Goal: Transaction & Acquisition: Download file/media

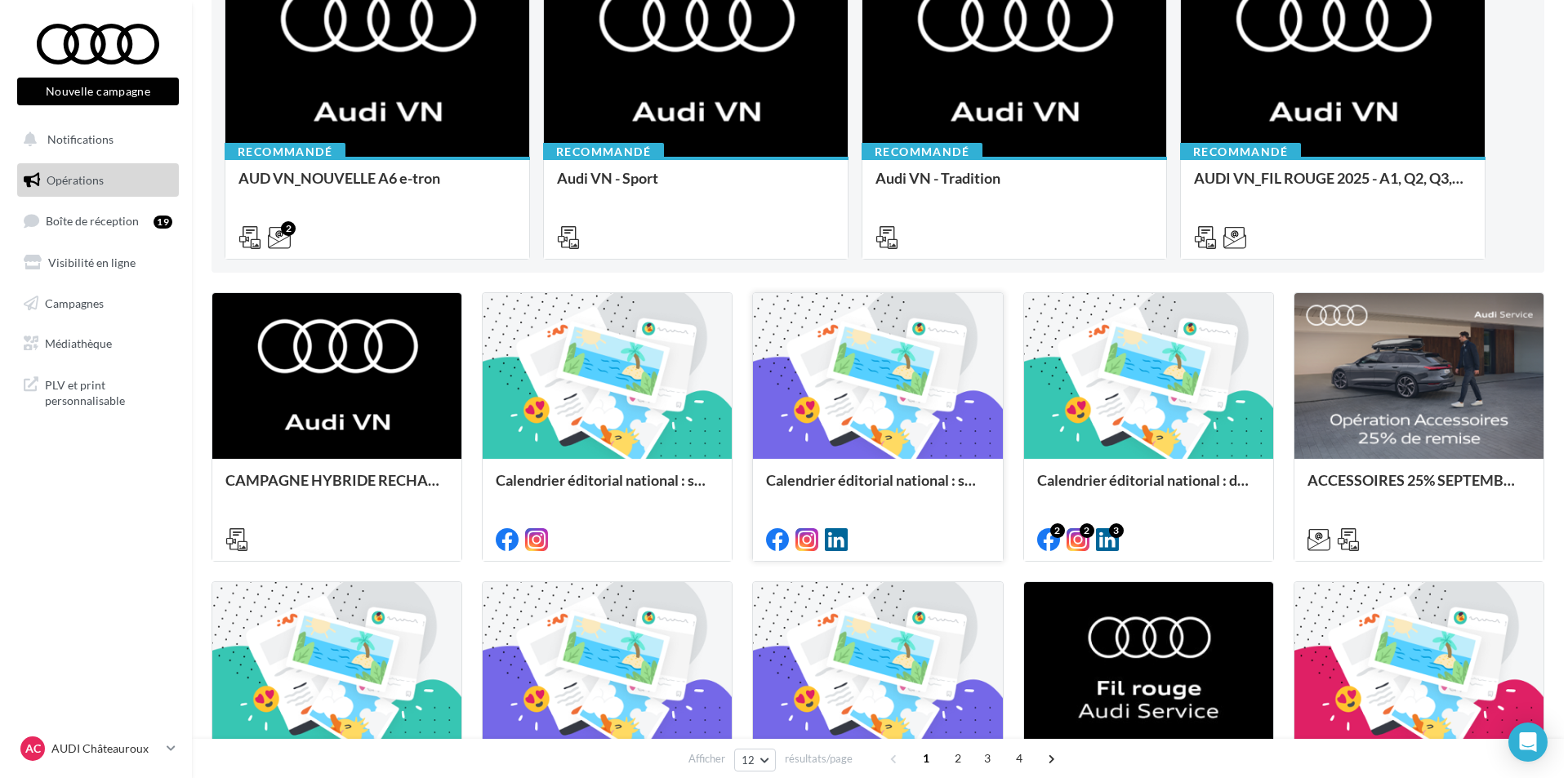
scroll to position [245, 0]
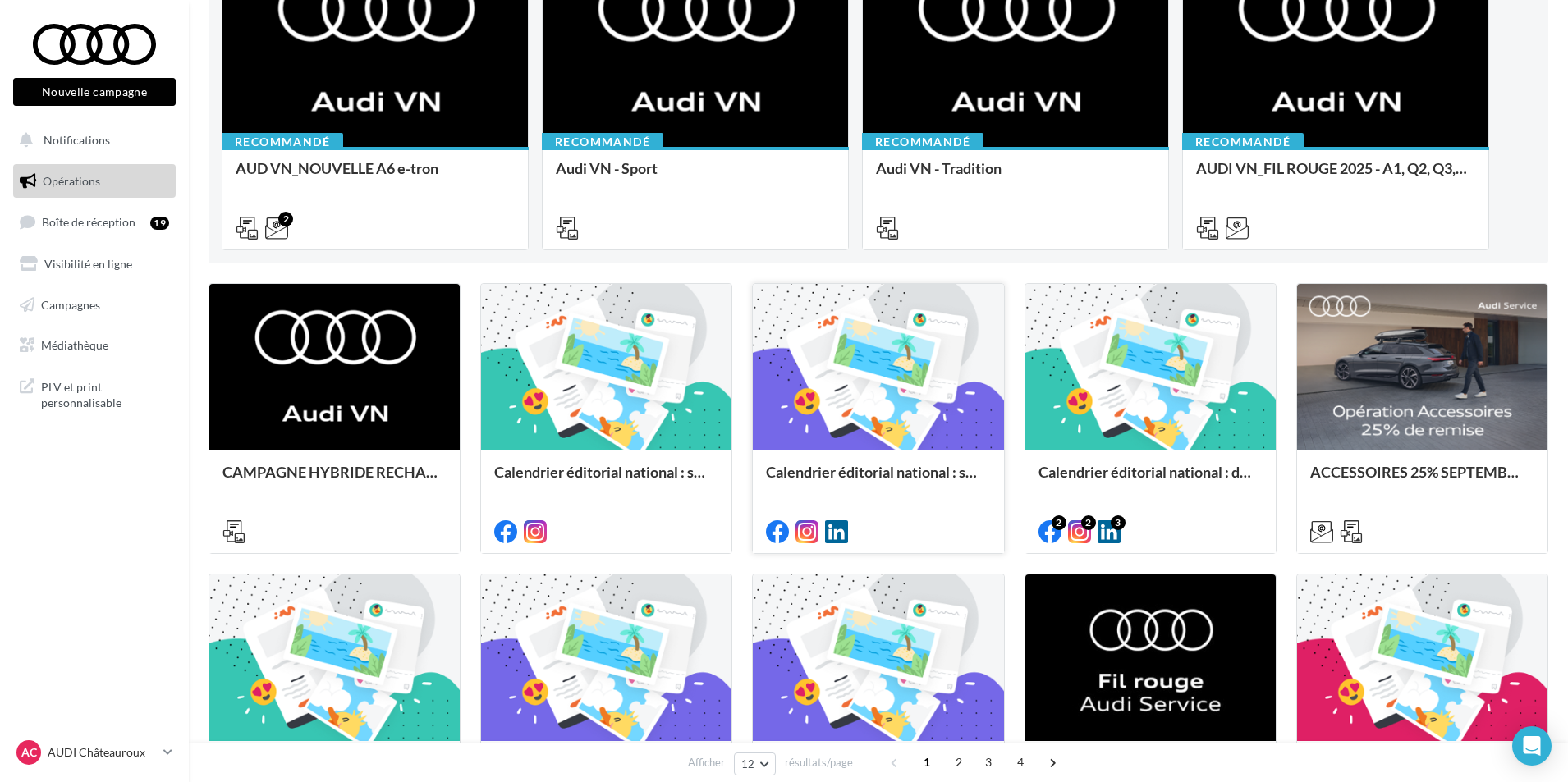
click at [933, 512] on div at bounding box center [878, 530] width 250 height 46
click at [913, 467] on div "Calendrier éditorial national : semaine du 08.09 au 14.09" at bounding box center [878, 480] width 224 height 33
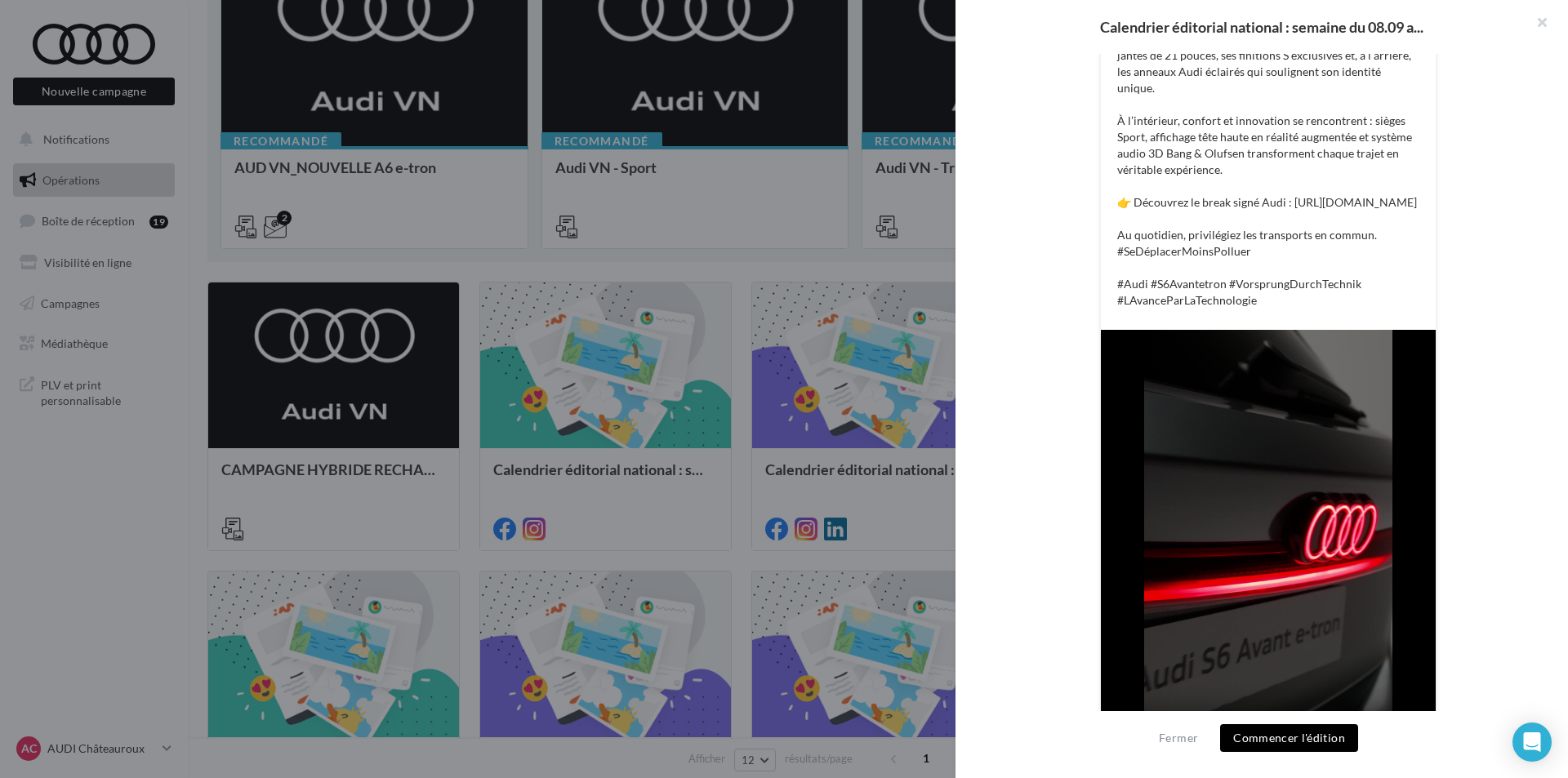
scroll to position [490, 0]
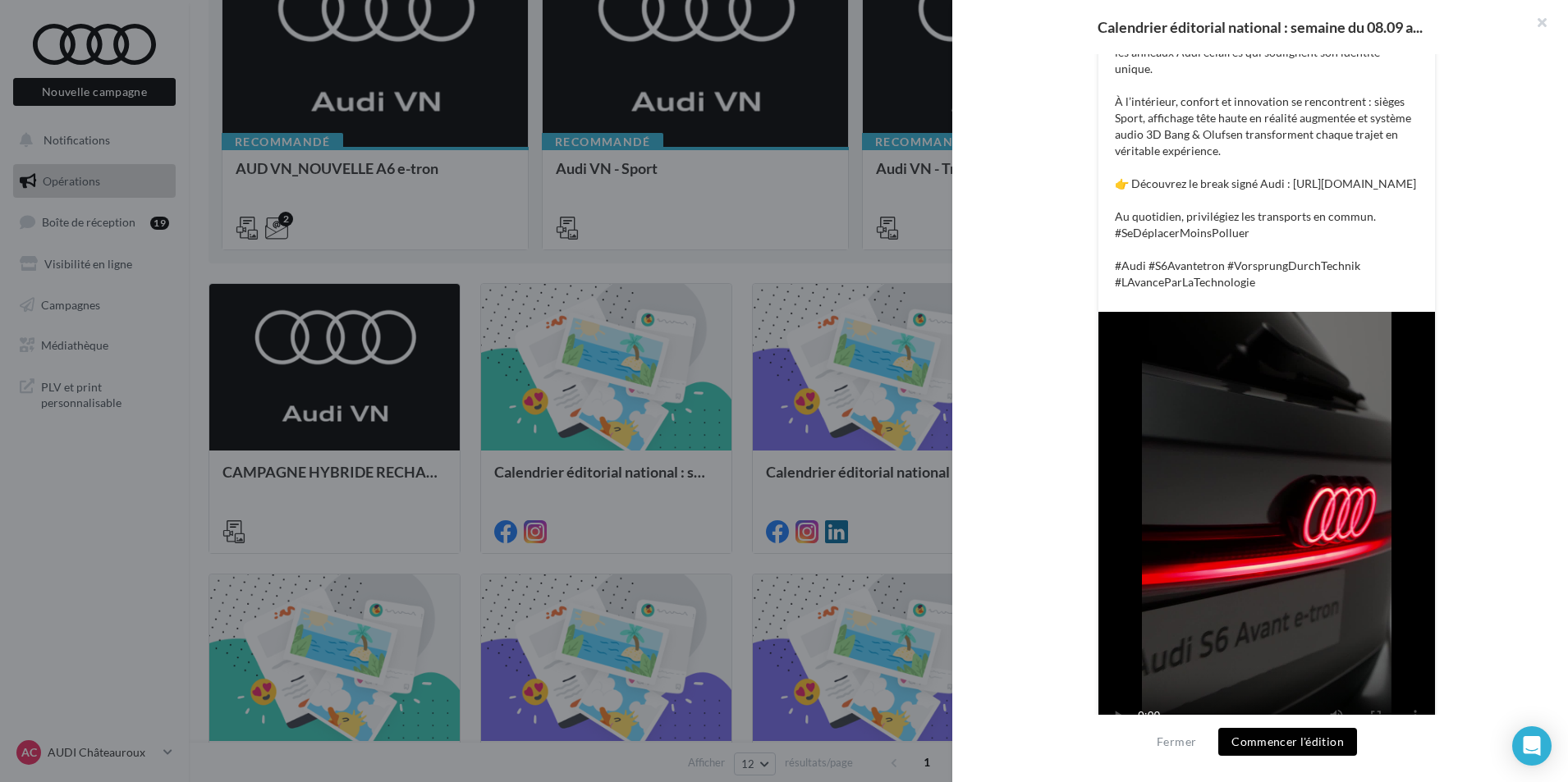
click at [835, 479] on div at bounding box center [784, 391] width 1568 height 782
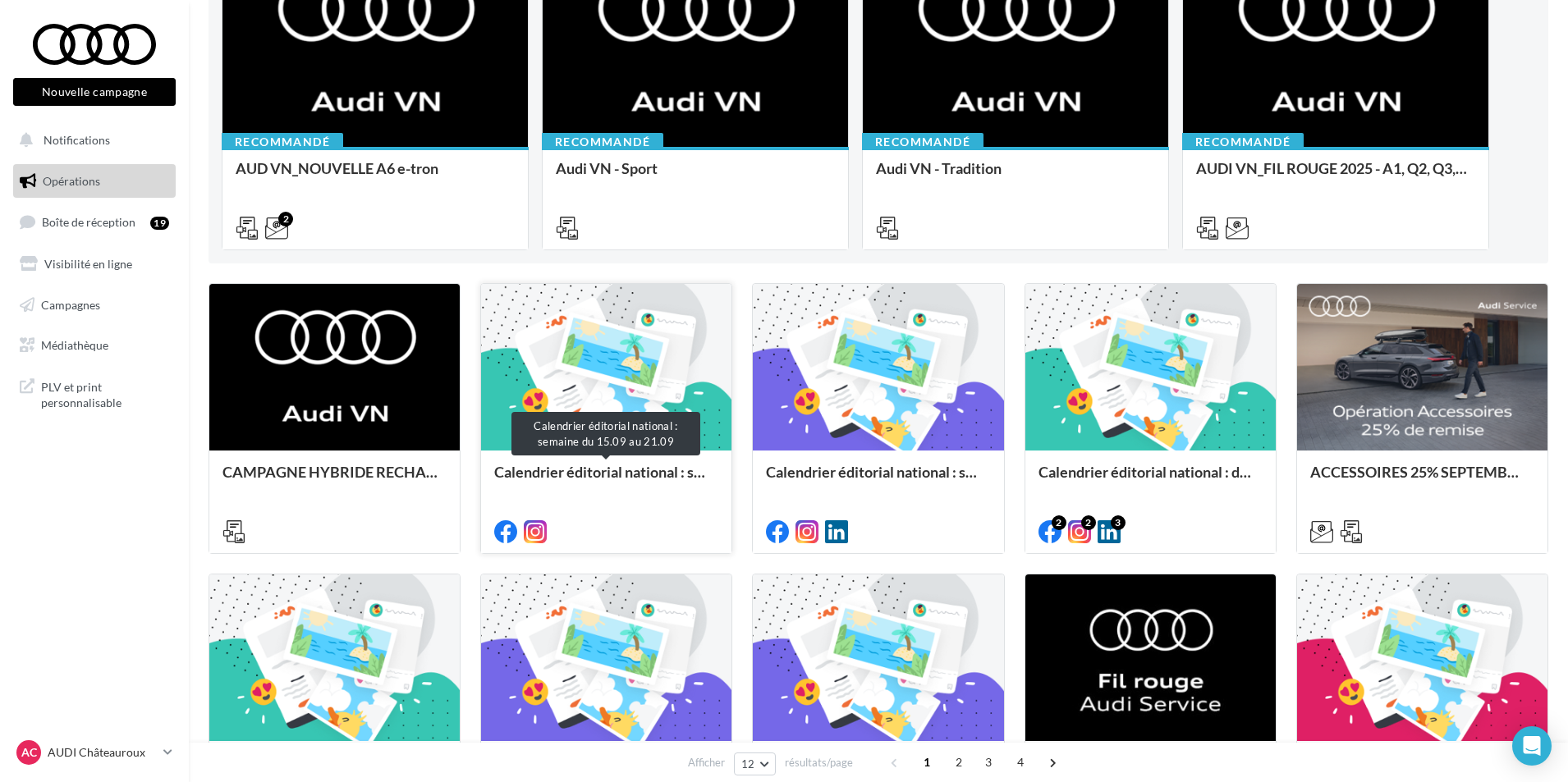
click at [638, 466] on div "Calendrier éditorial national : semaine du 15.09 au 21.09" at bounding box center [607, 480] width 224 height 33
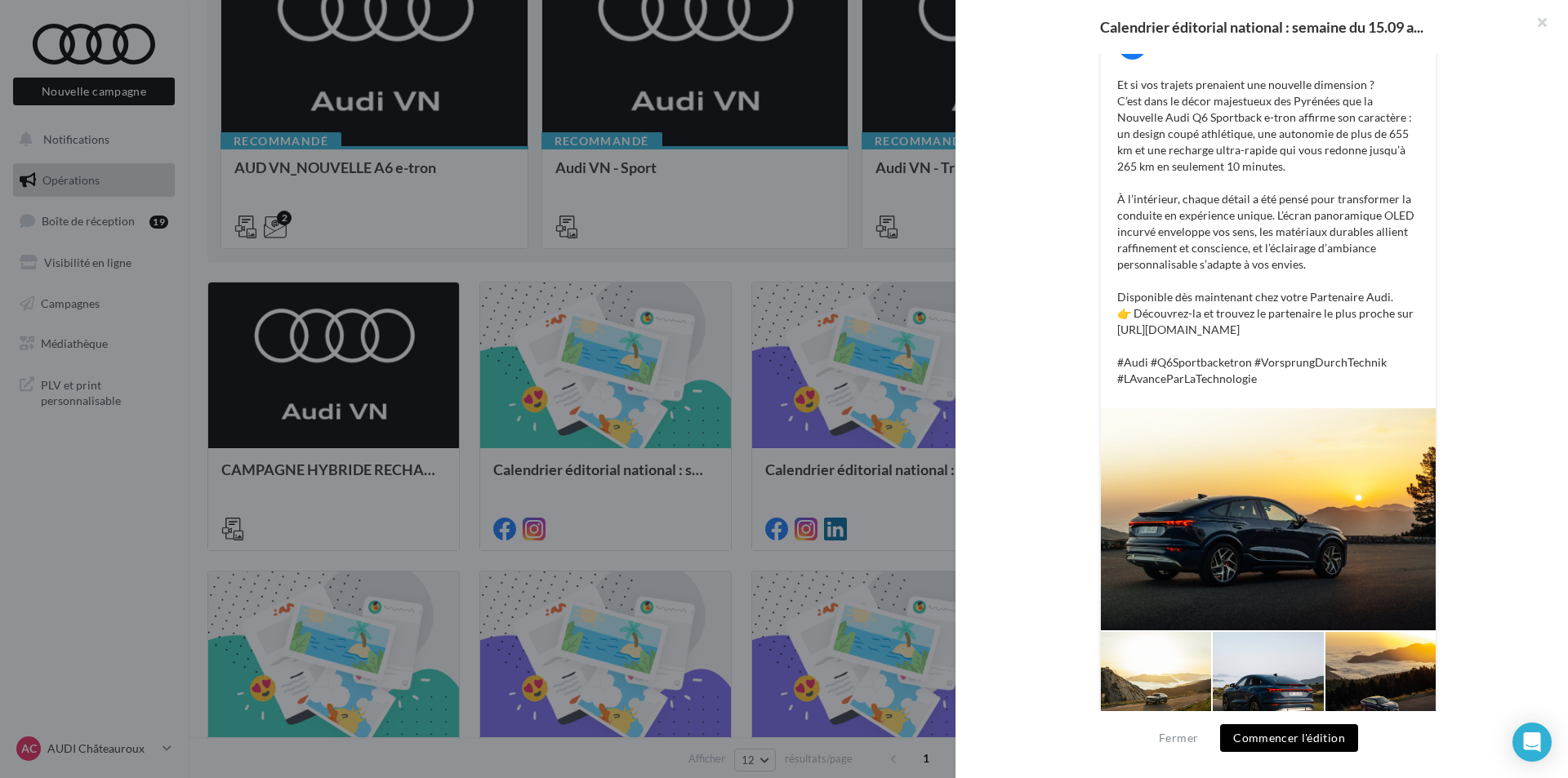
scroll to position [366, 0]
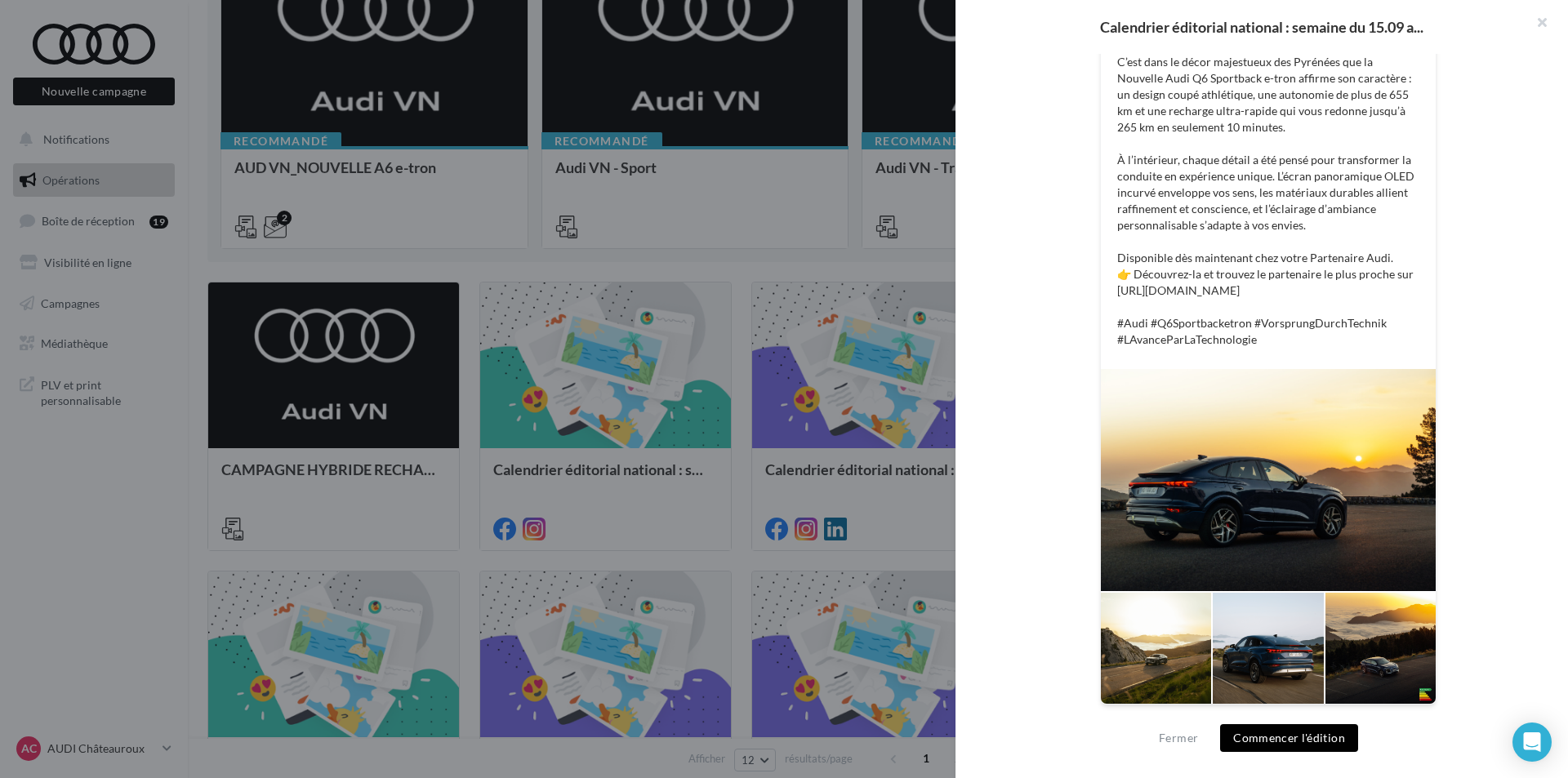
click at [970, 437] on div "Description Non renseignée Facebook OFFRE SEPT - Q6 SB e-tron Type Post Prévisu…" at bounding box center [1268, 389] width 625 height 672
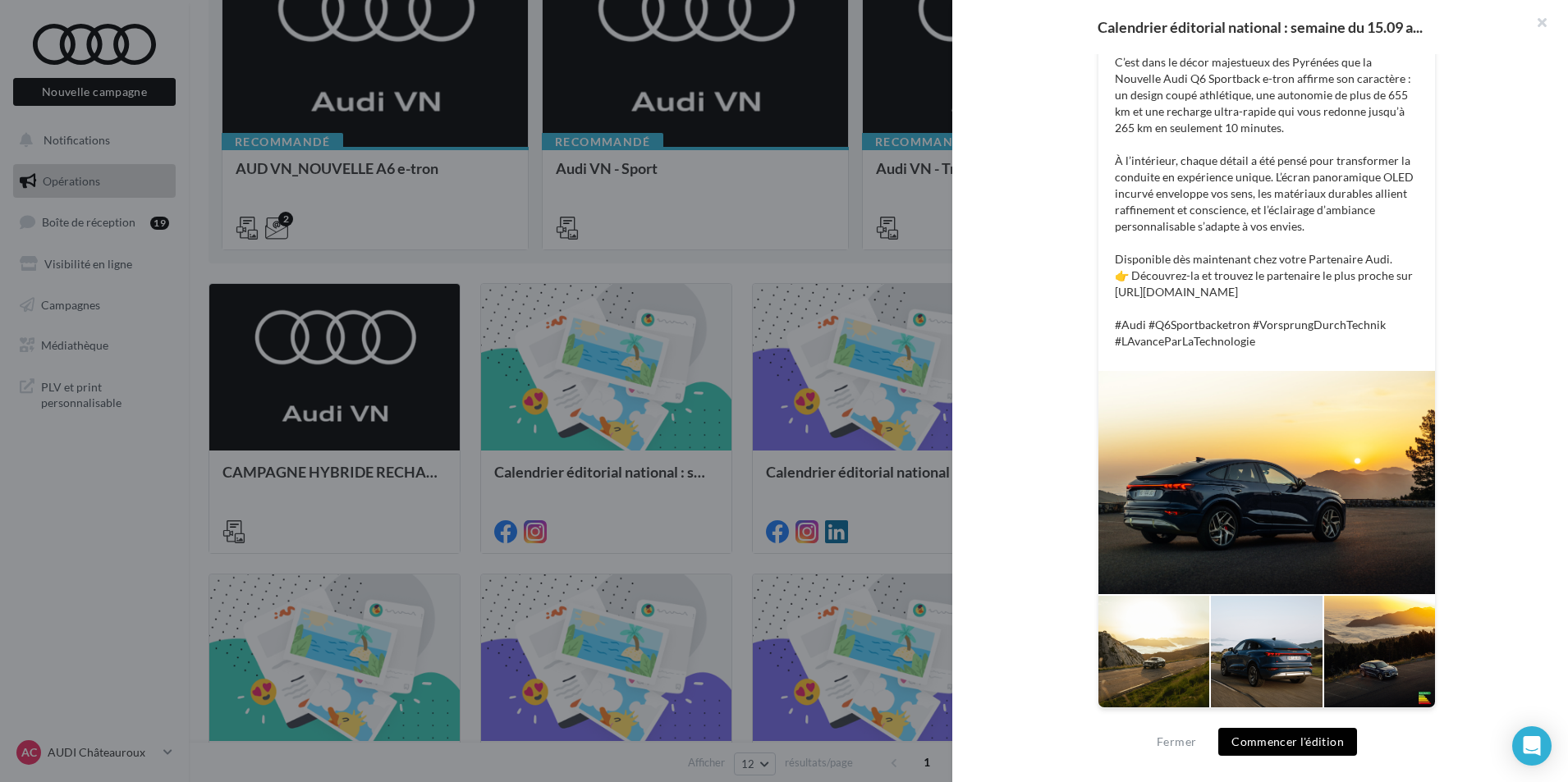
click at [887, 466] on div at bounding box center [784, 391] width 1568 height 782
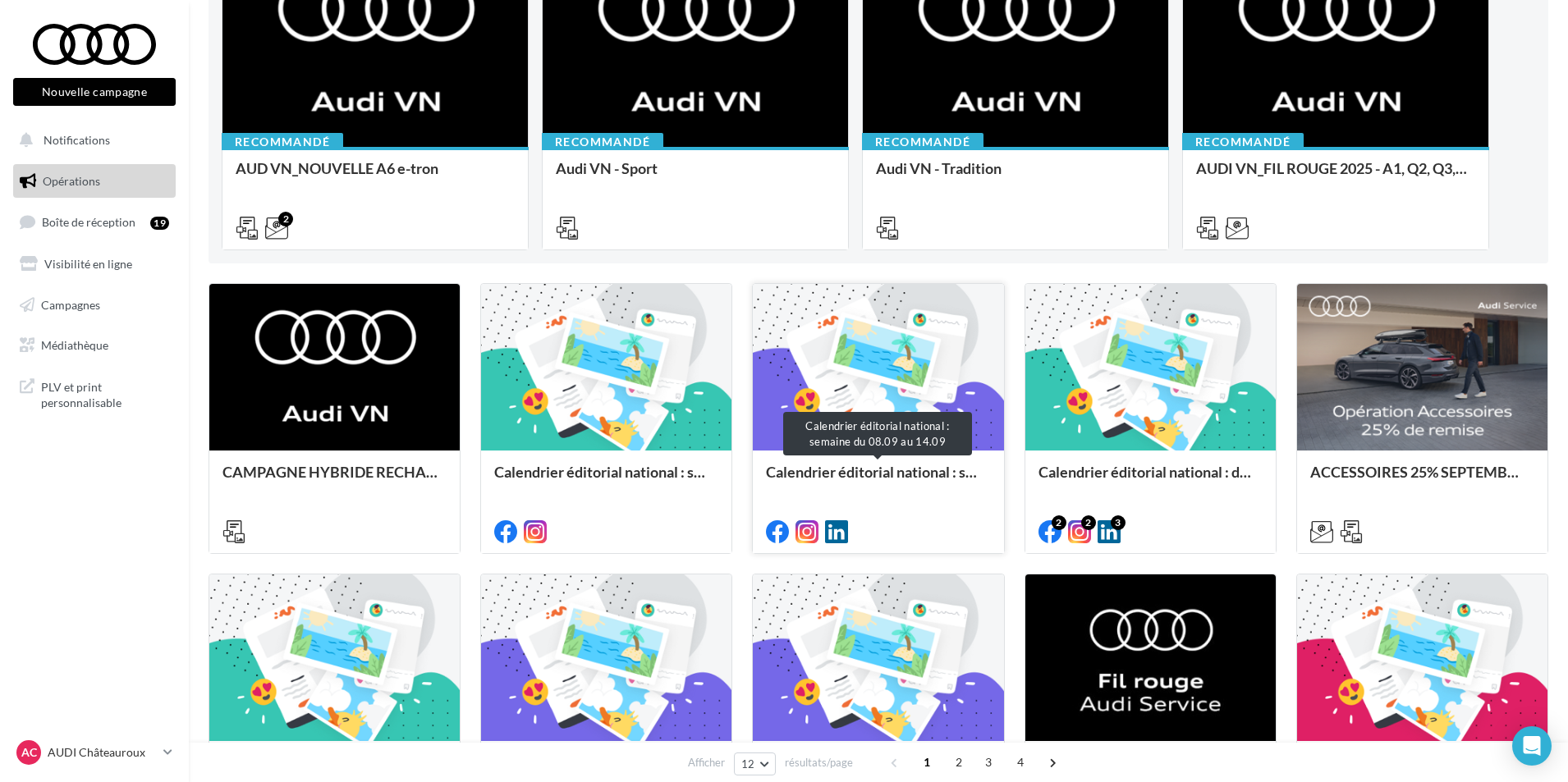
click at [892, 467] on div "Calendrier éditorial national : semaine du 08.09 au 14.09" at bounding box center [878, 480] width 224 height 33
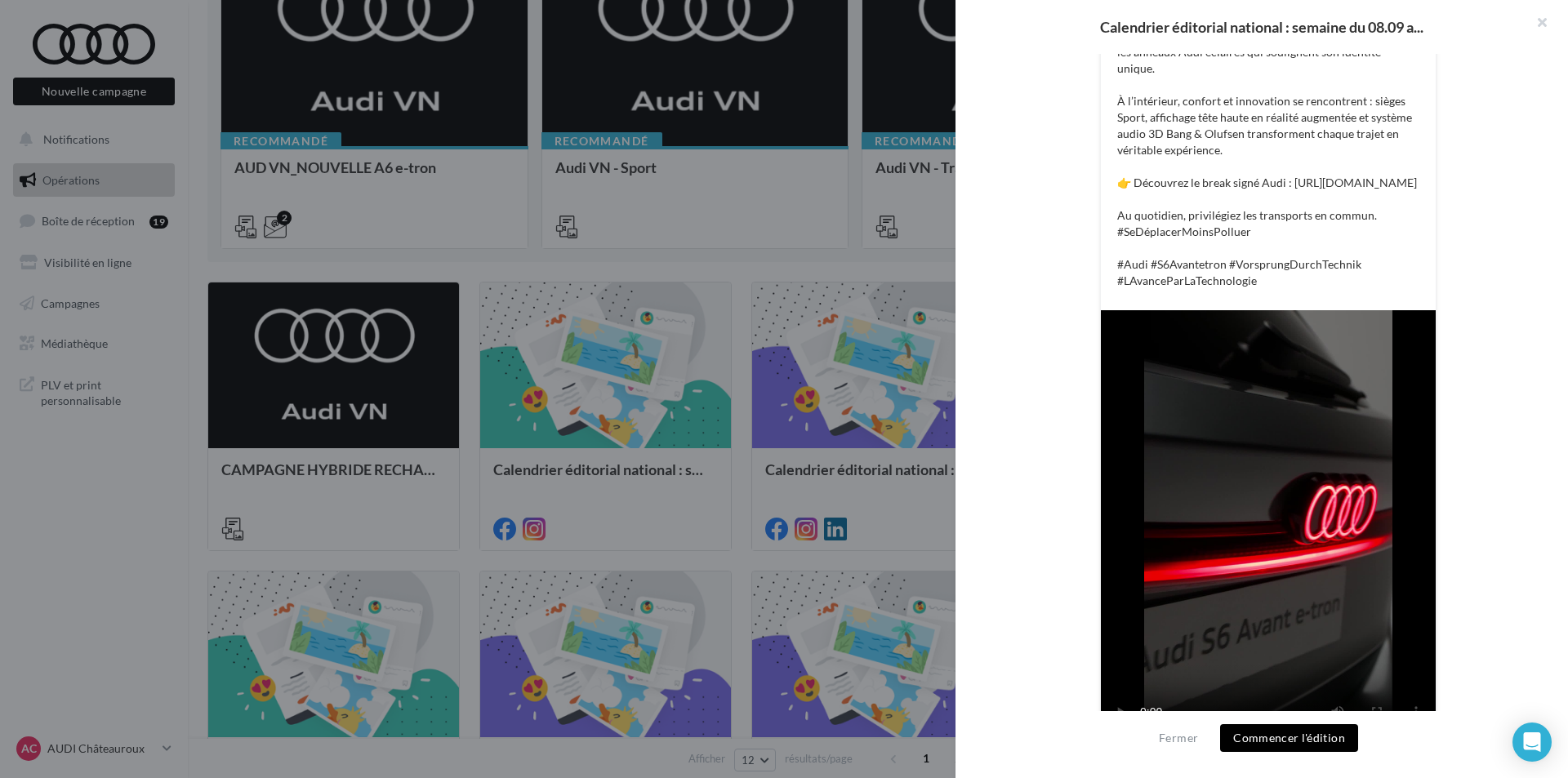
scroll to position [553, 0]
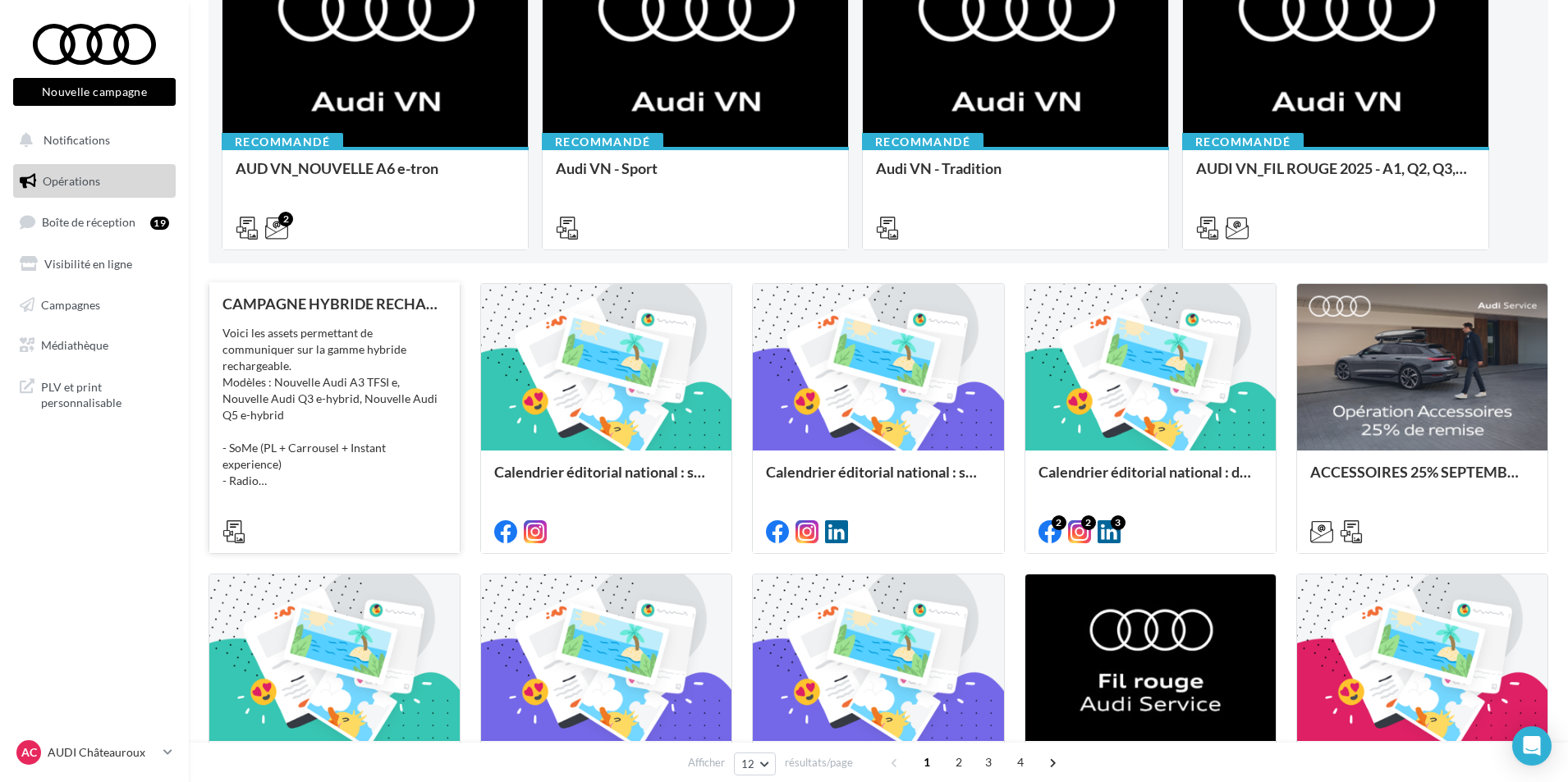
click at [382, 459] on div "Voici les assets permettant de communiquer sur la gamme hybride rechargeable. M…" at bounding box center [335, 407] width 224 height 164
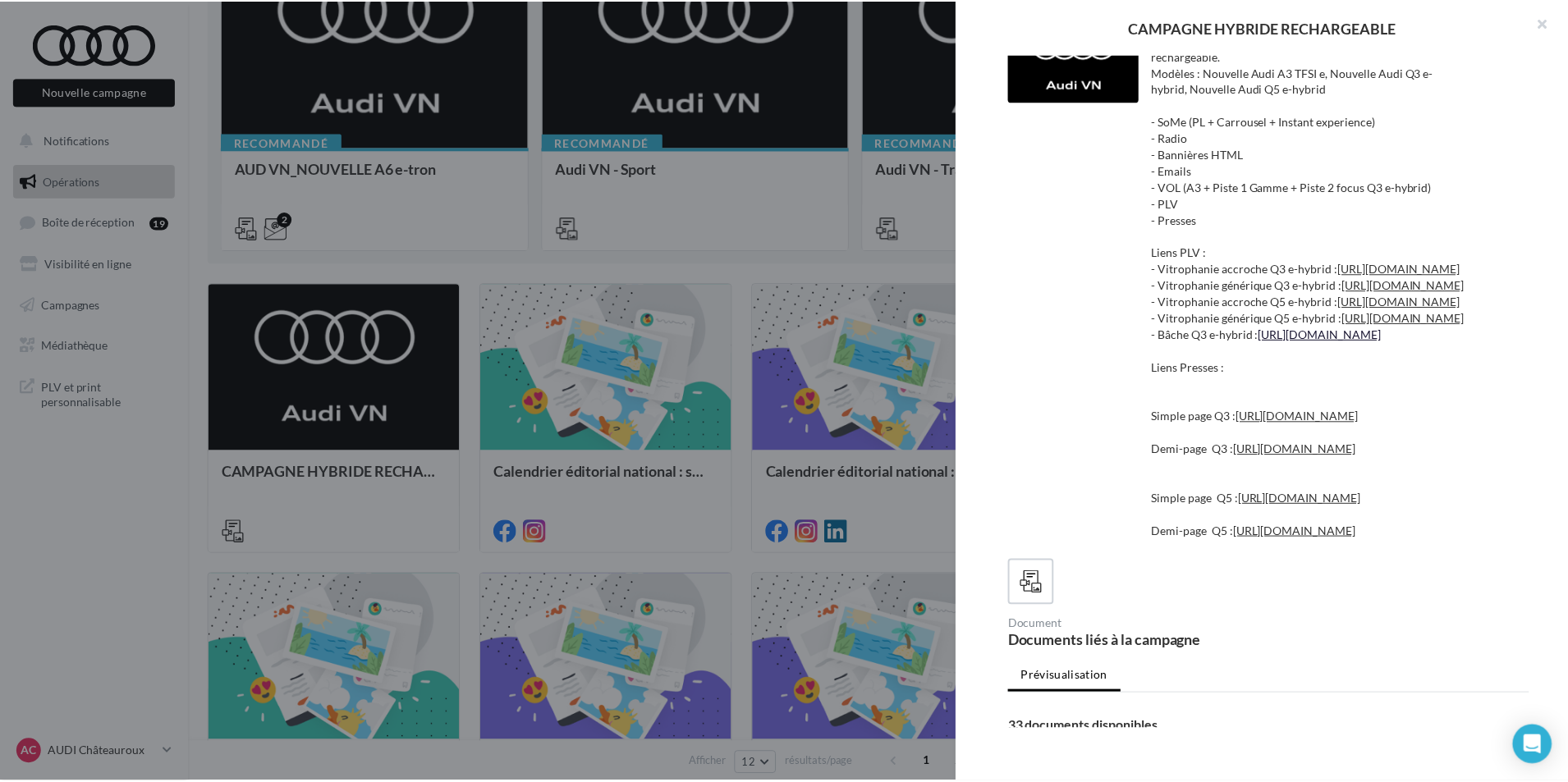
scroll to position [0, 0]
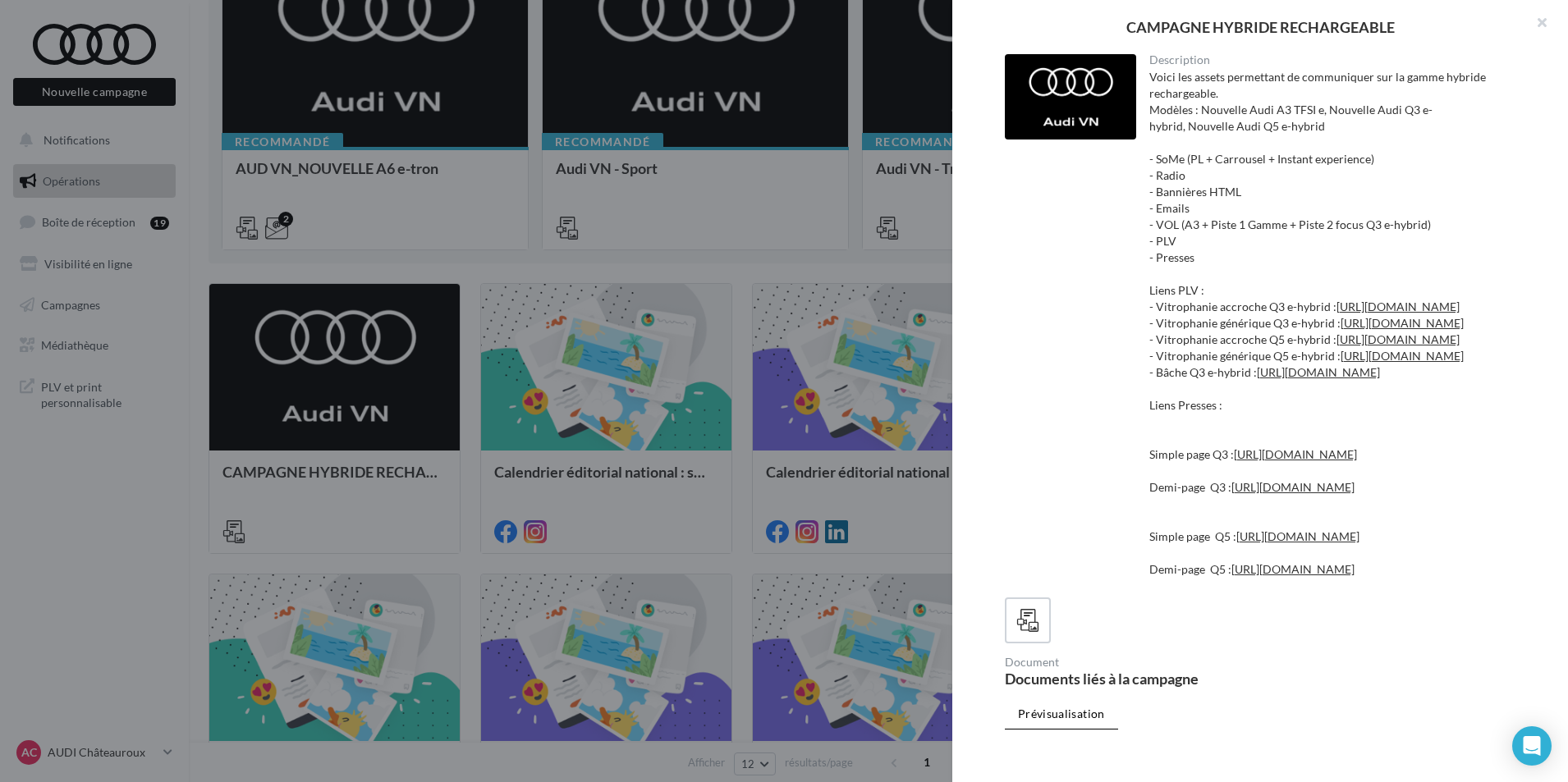
drag, startPoint x: 494, startPoint y: 226, endPoint x: 431, endPoint y: 255, distance: 69.4
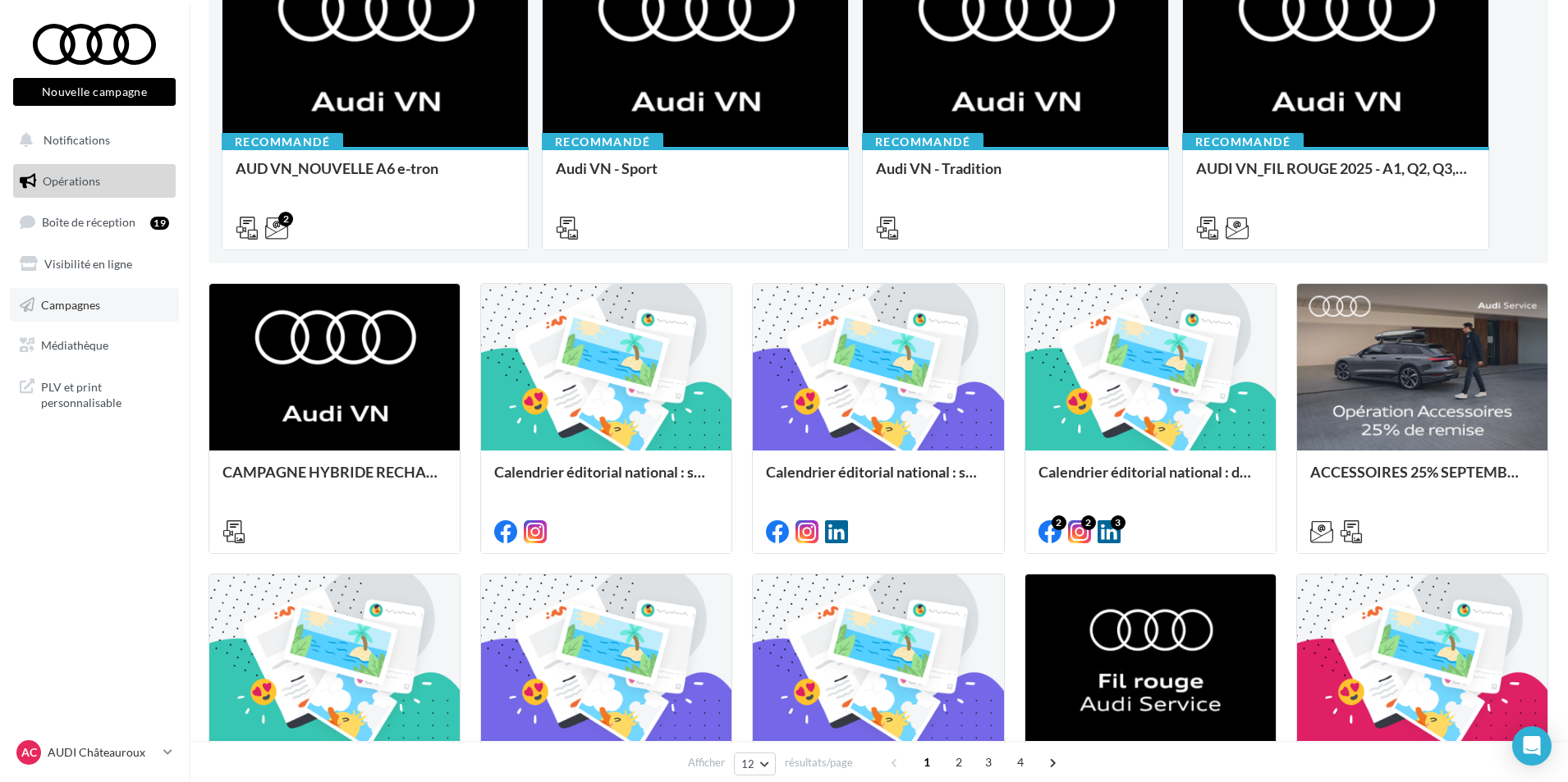
click at [52, 302] on span "Campagnes" at bounding box center [70, 304] width 59 height 14
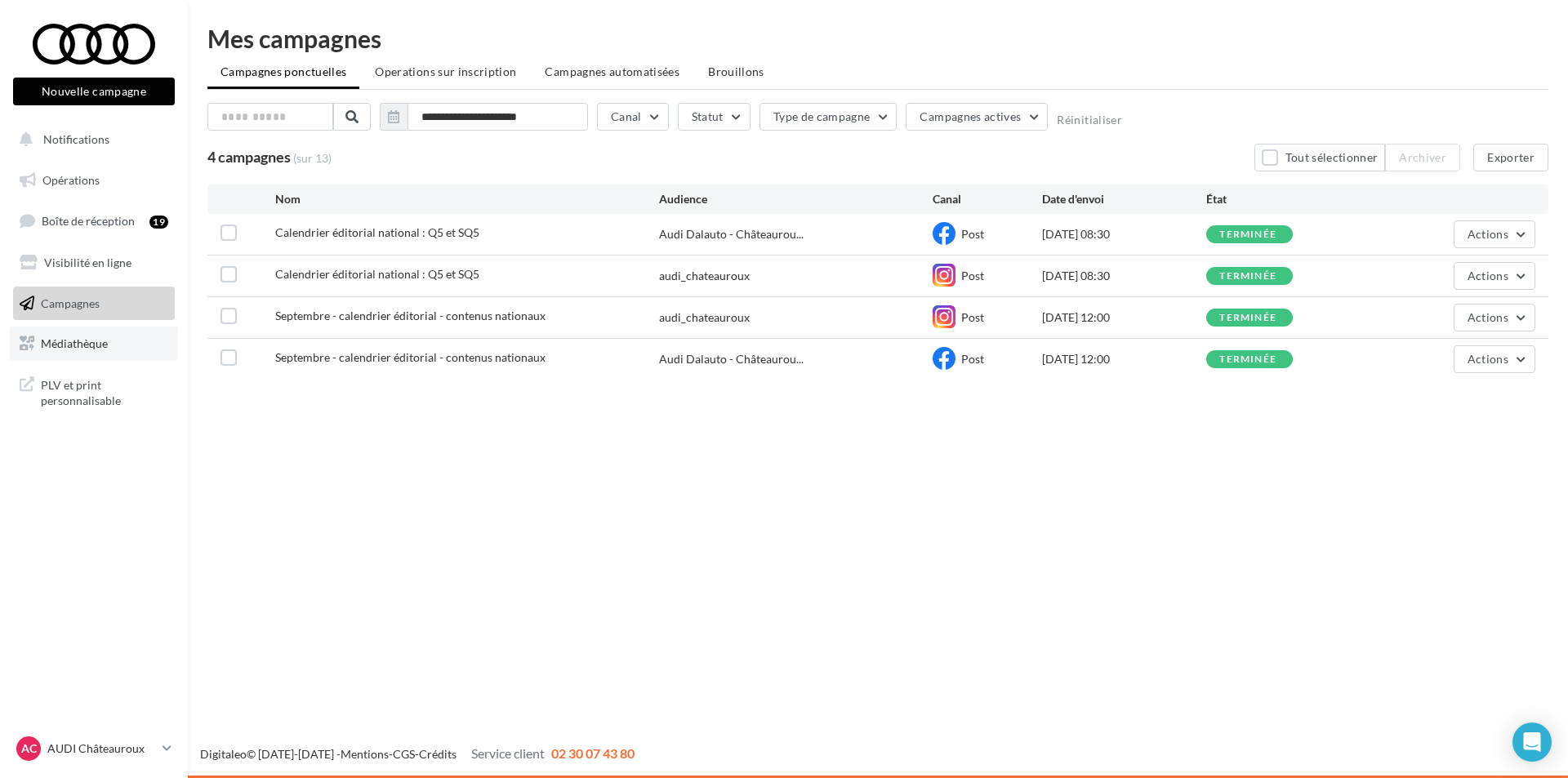
click at [85, 341] on span "Médiathèque" at bounding box center [74, 343] width 67 height 14
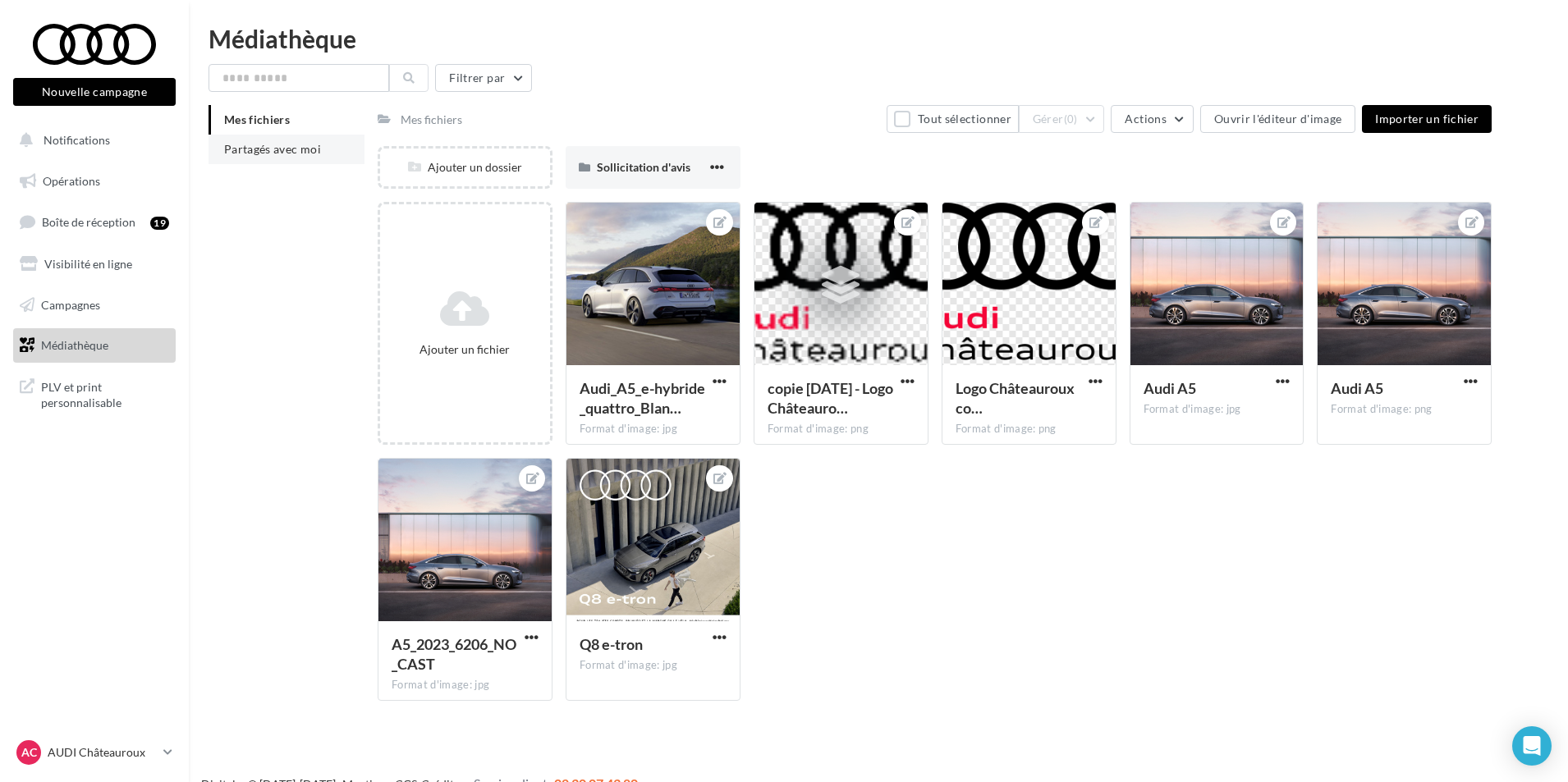
click at [304, 156] on li "Partagés avec moi" at bounding box center [286, 149] width 156 height 30
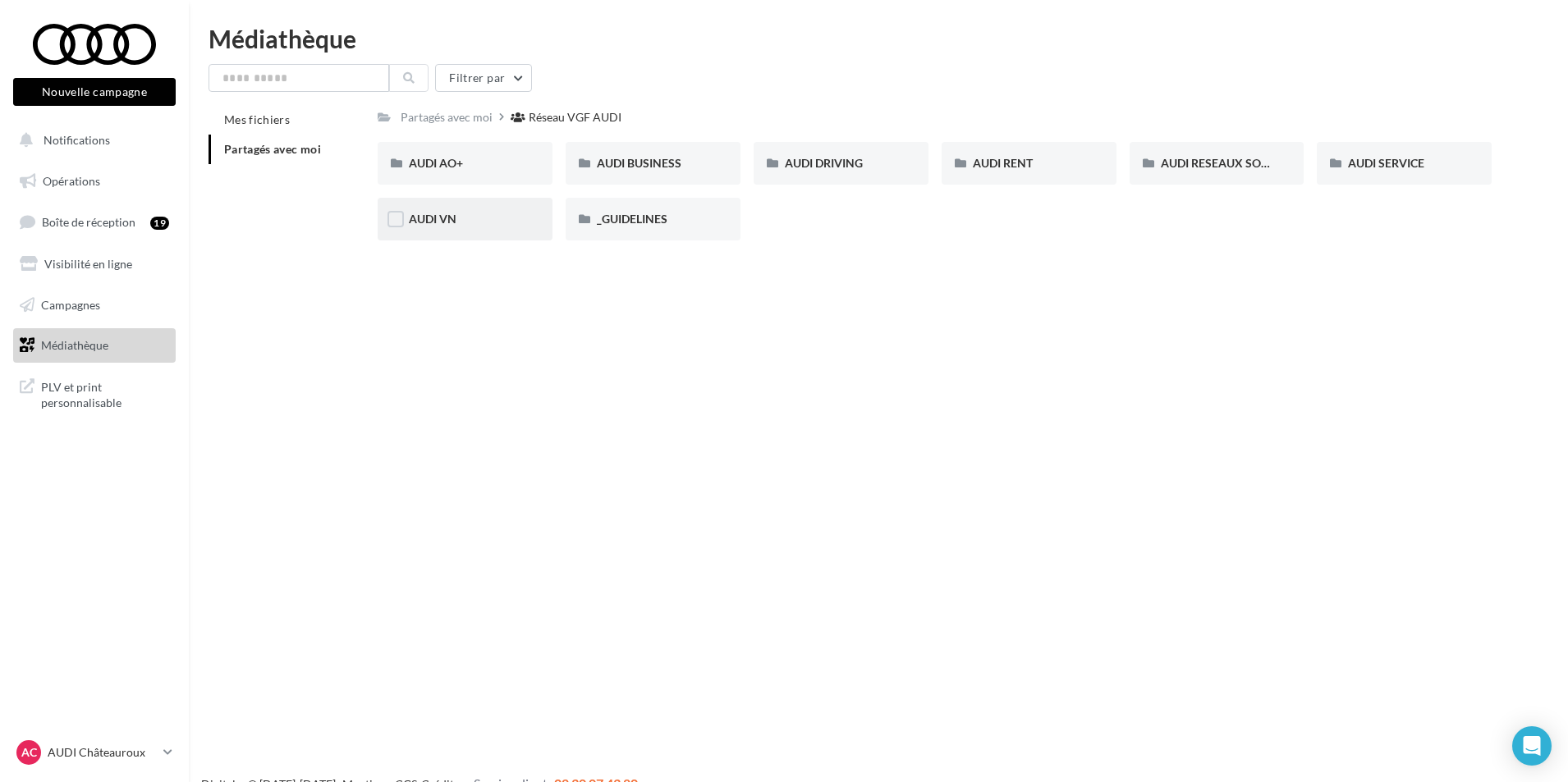
click at [442, 229] on div "AUDI VN" at bounding box center [464, 219] width 175 height 43
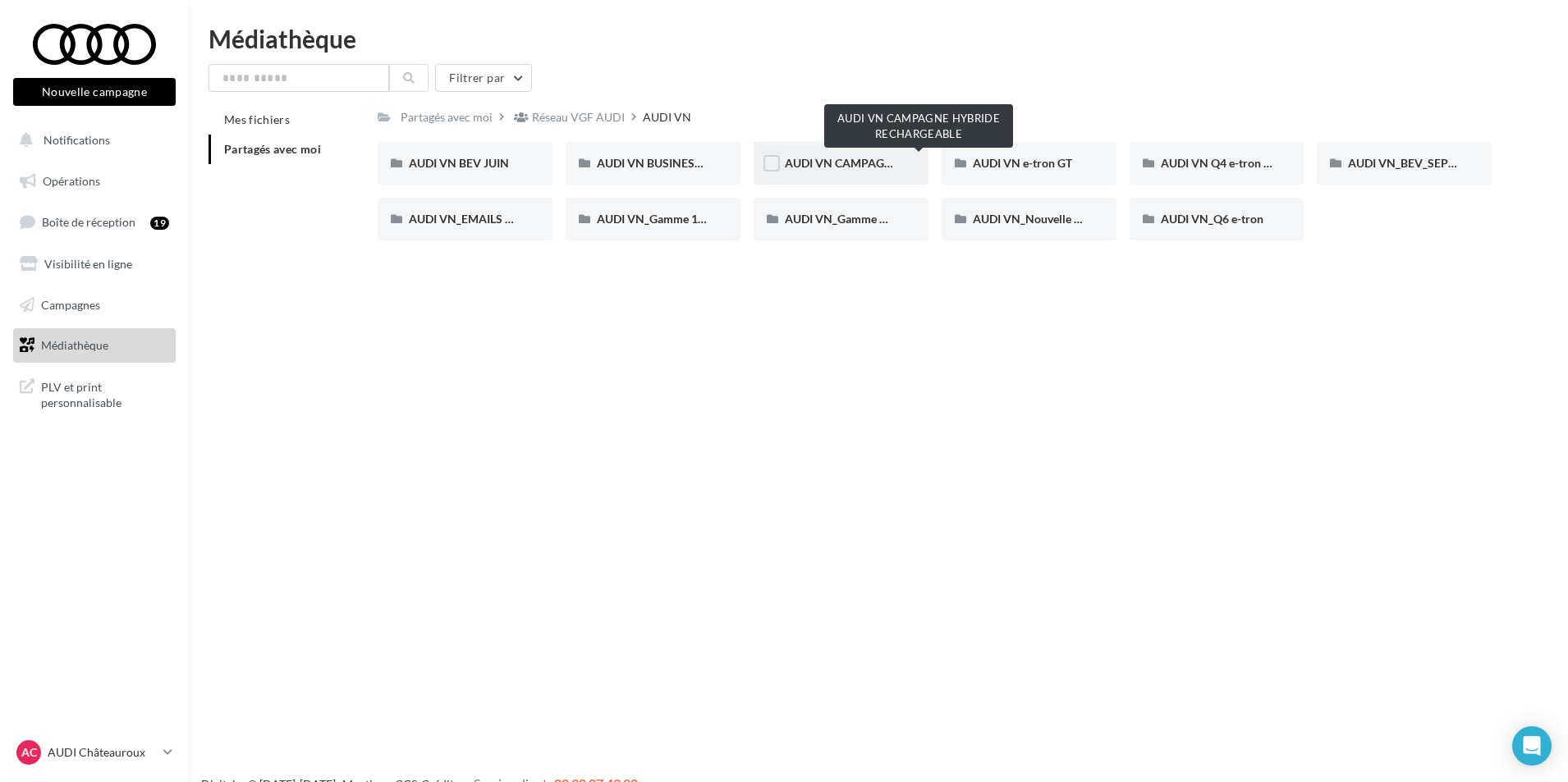
click at [829, 161] on span "AUDI VN CAMPAGNE HYBRIDE RECHARGEABLE" at bounding box center [914, 162] width 258 height 14
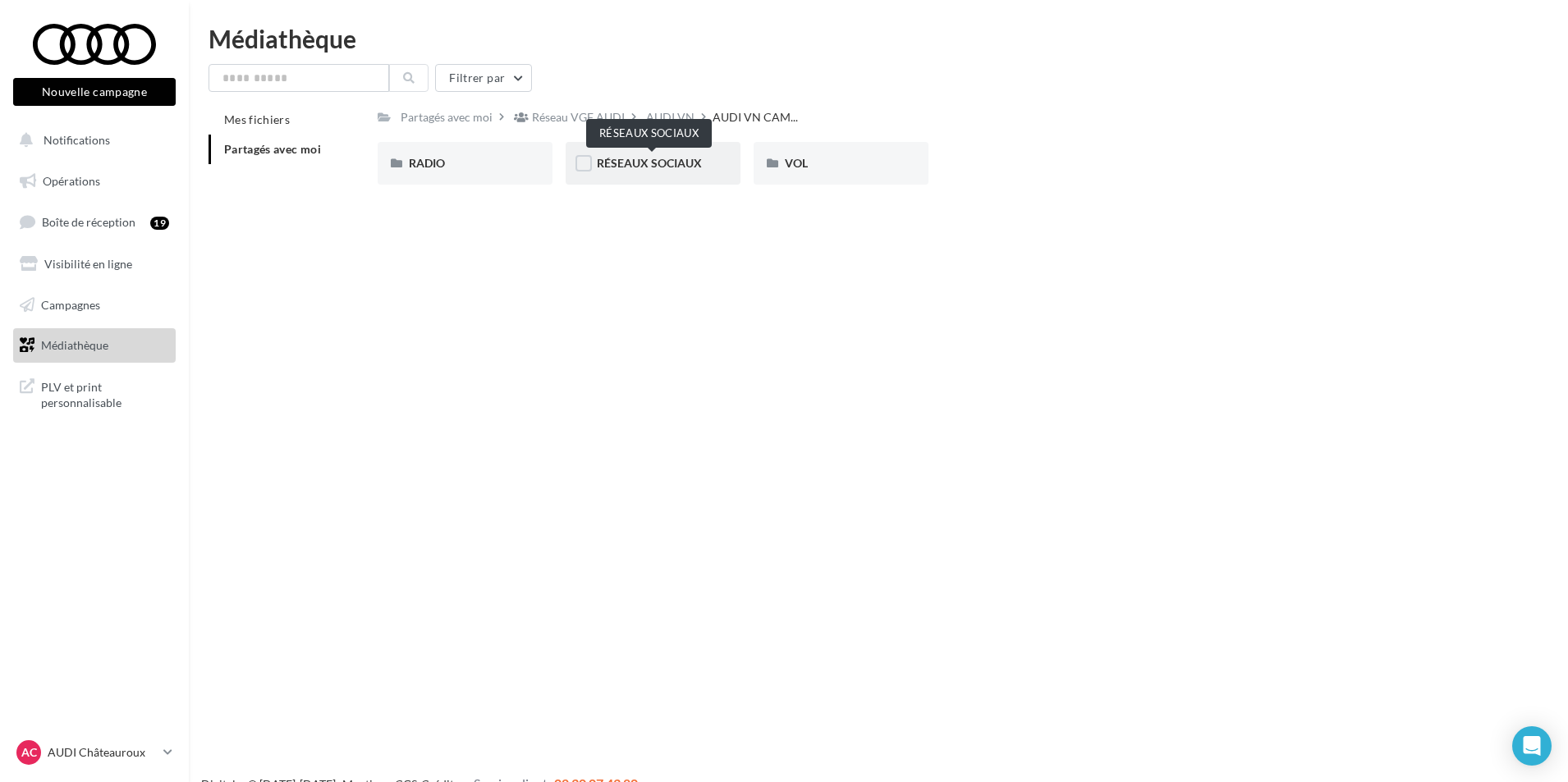
click at [650, 160] on span "RÉSEAUX SOCIAUX" at bounding box center [649, 162] width 105 height 14
click at [495, 156] on div "CARROUSEL" at bounding box center [464, 163] width 112 height 17
click at [498, 156] on div "A3 TFSI e" at bounding box center [464, 163] width 112 height 17
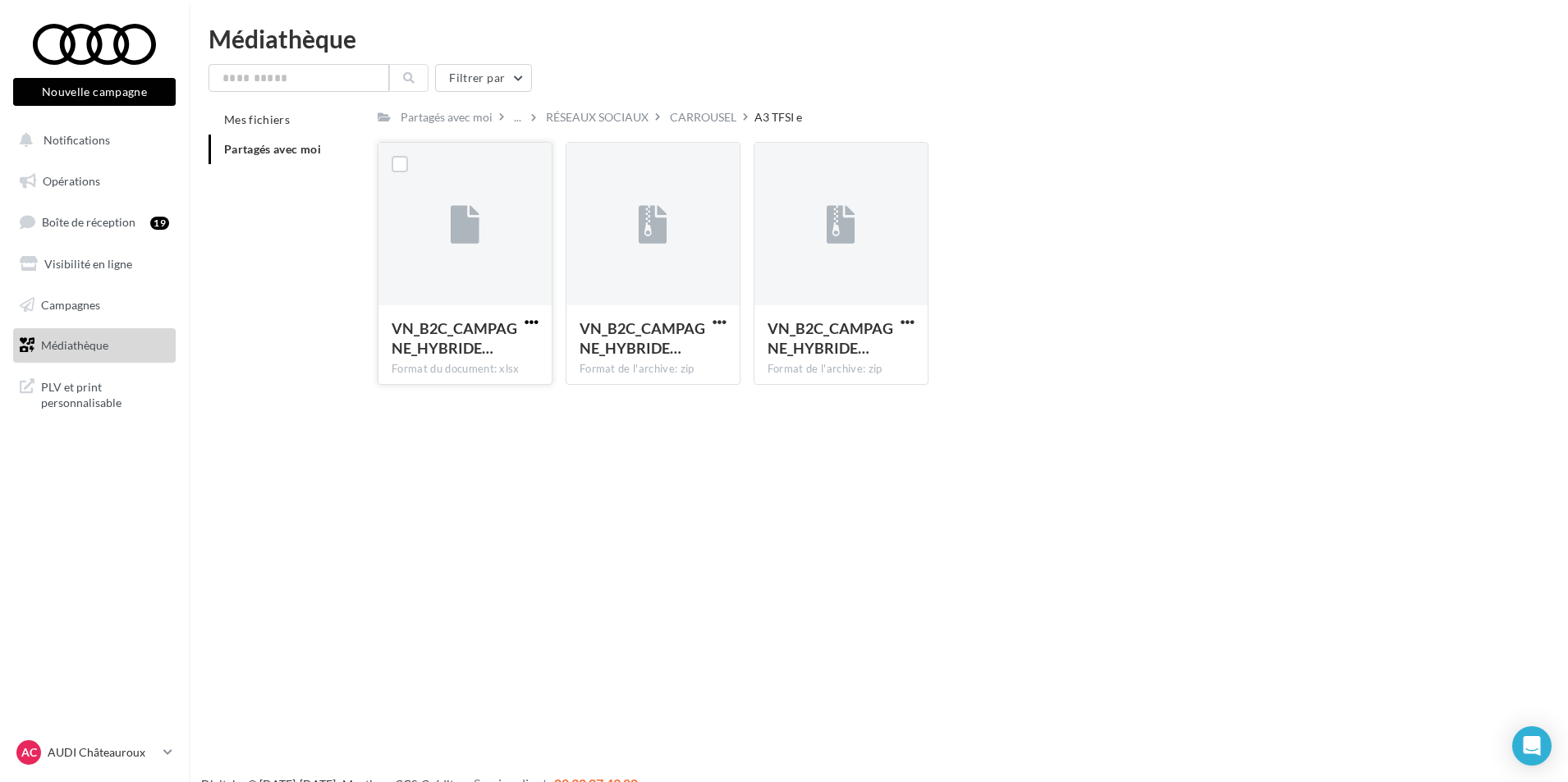
click at [531, 322] on span "button" at bounding box center [532, 322] width 14 height 14
click at [515, 361] on button "Télécharger" at bounding box center [459, 354] width 164 height 43
click at [724, 322] on span "button" at bounding box center [720, 322] width 14 height 14
click at [697, 361] on button "Télécharger" at bounding box center [648, 354] width 164 height 43
click at [908, 317] on span "button" at bounding box center [907, 322] width 14 height 14
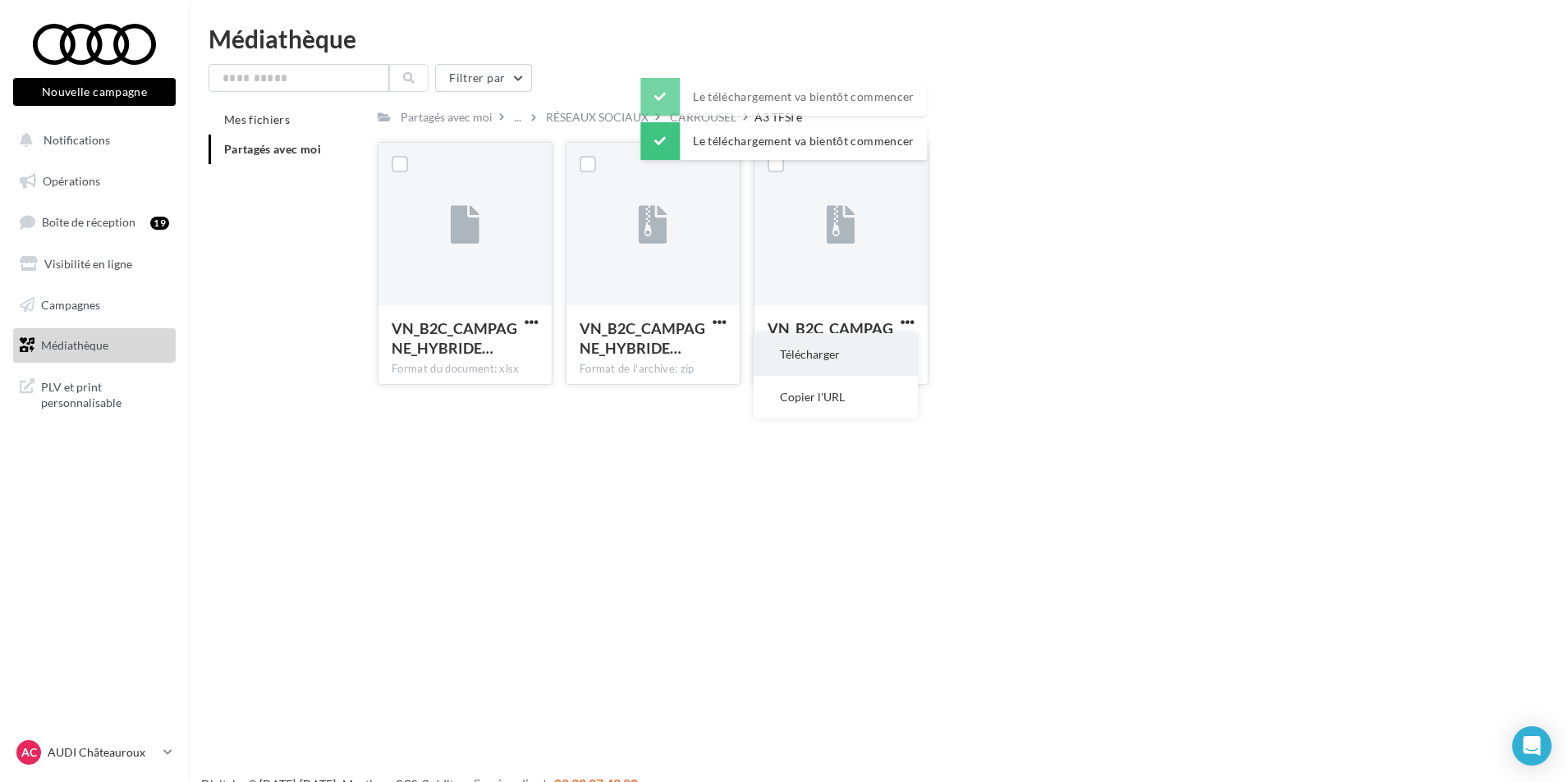
click at [881, 355] on button "Télécharger" at bounding box center [835, 354] width 164 height 43
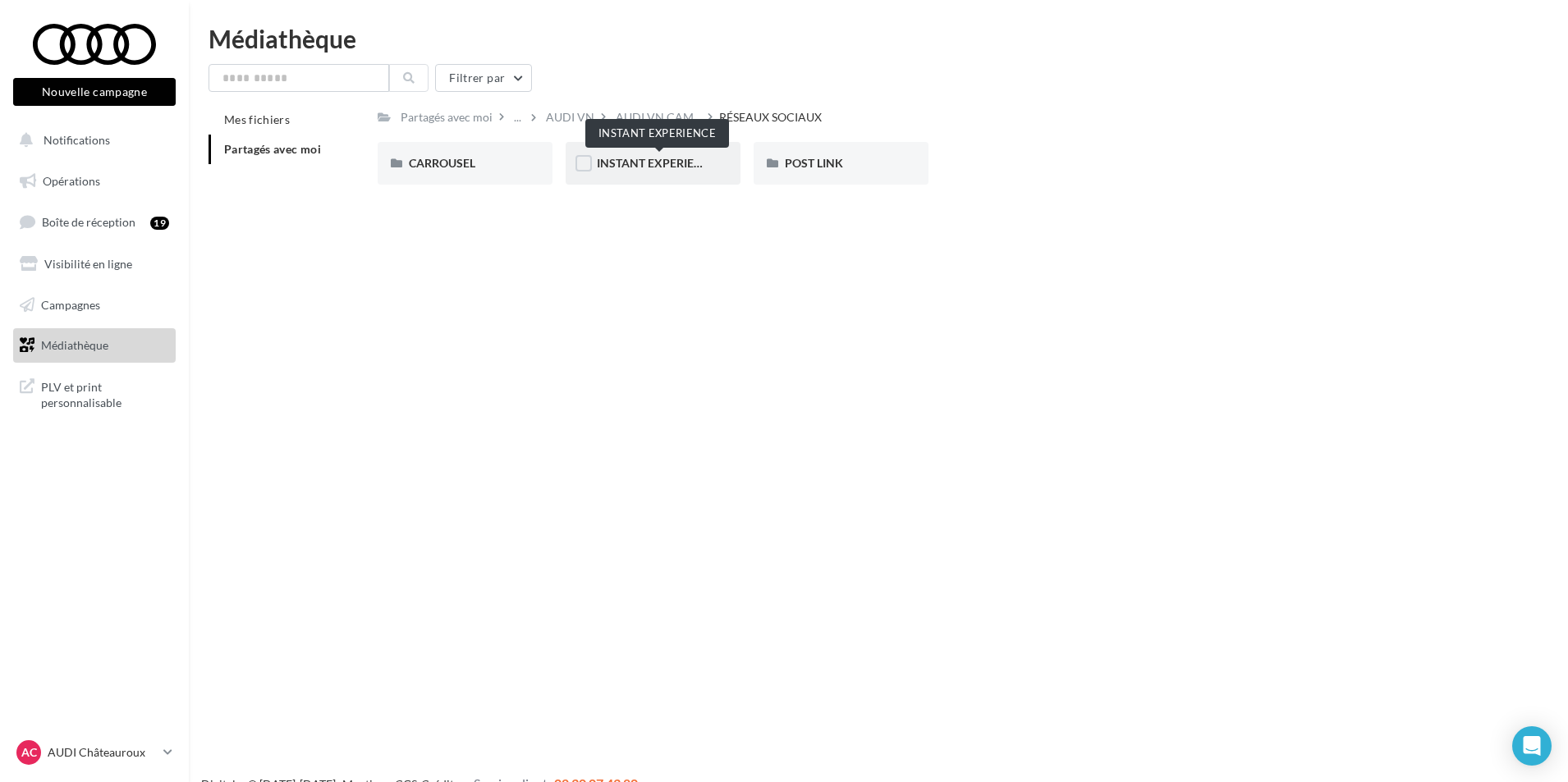
click at [674, 166] on span "INSTANT EXPERIENCE" at bounding box center [657, 162] width 120 height 14
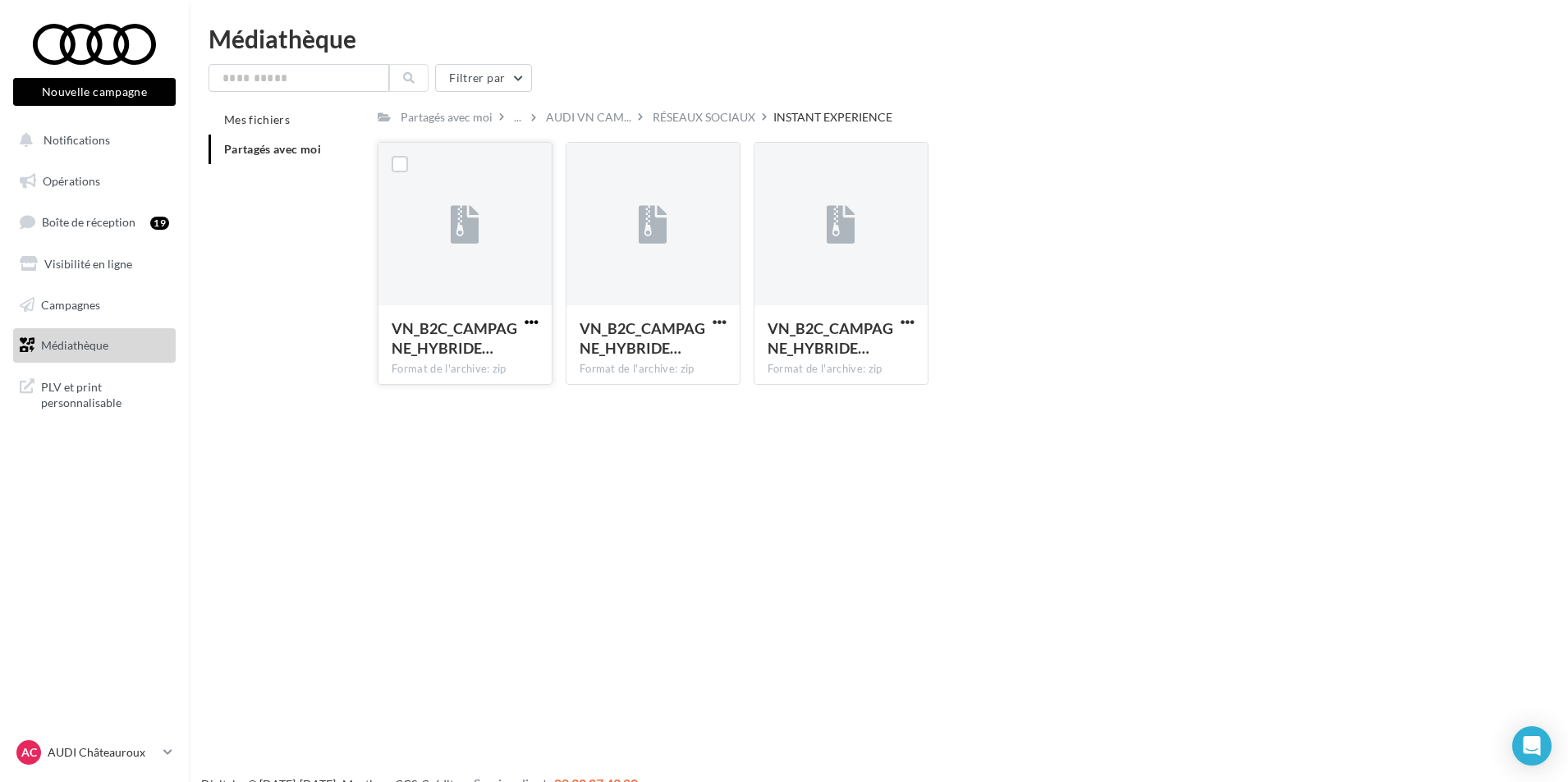
click at [531, 319] on span "button" at bounding box center [532, 322] width 14 height 14
click at [508, 351] on button "Télécharger" at bounding box center [459, 354] width 164 height 43
